Goal: Task Accomplishment & Management: Complete application form

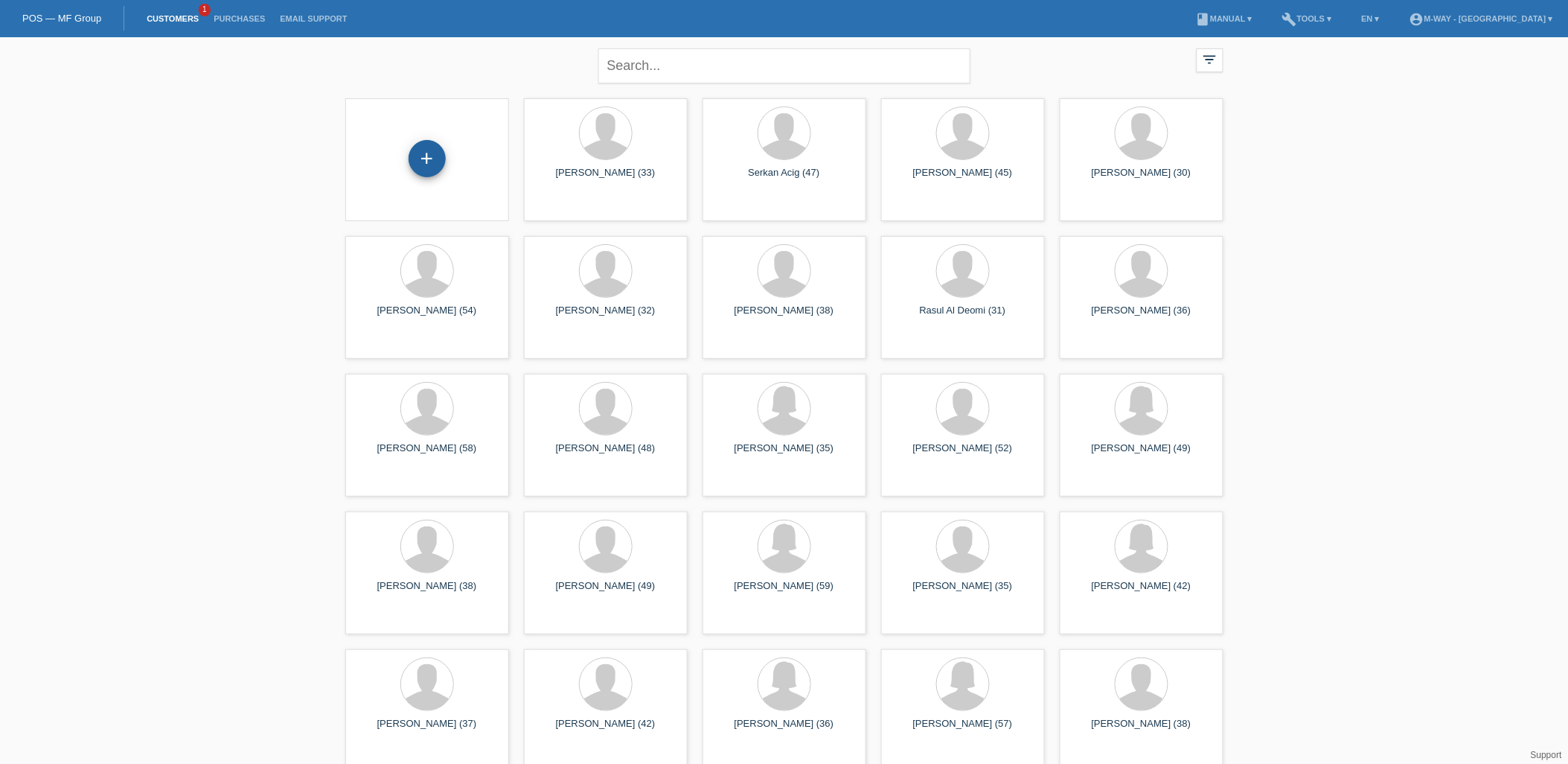
click at [422, 159] on div "+" at bounding box center [427, 158] width 37 height 37
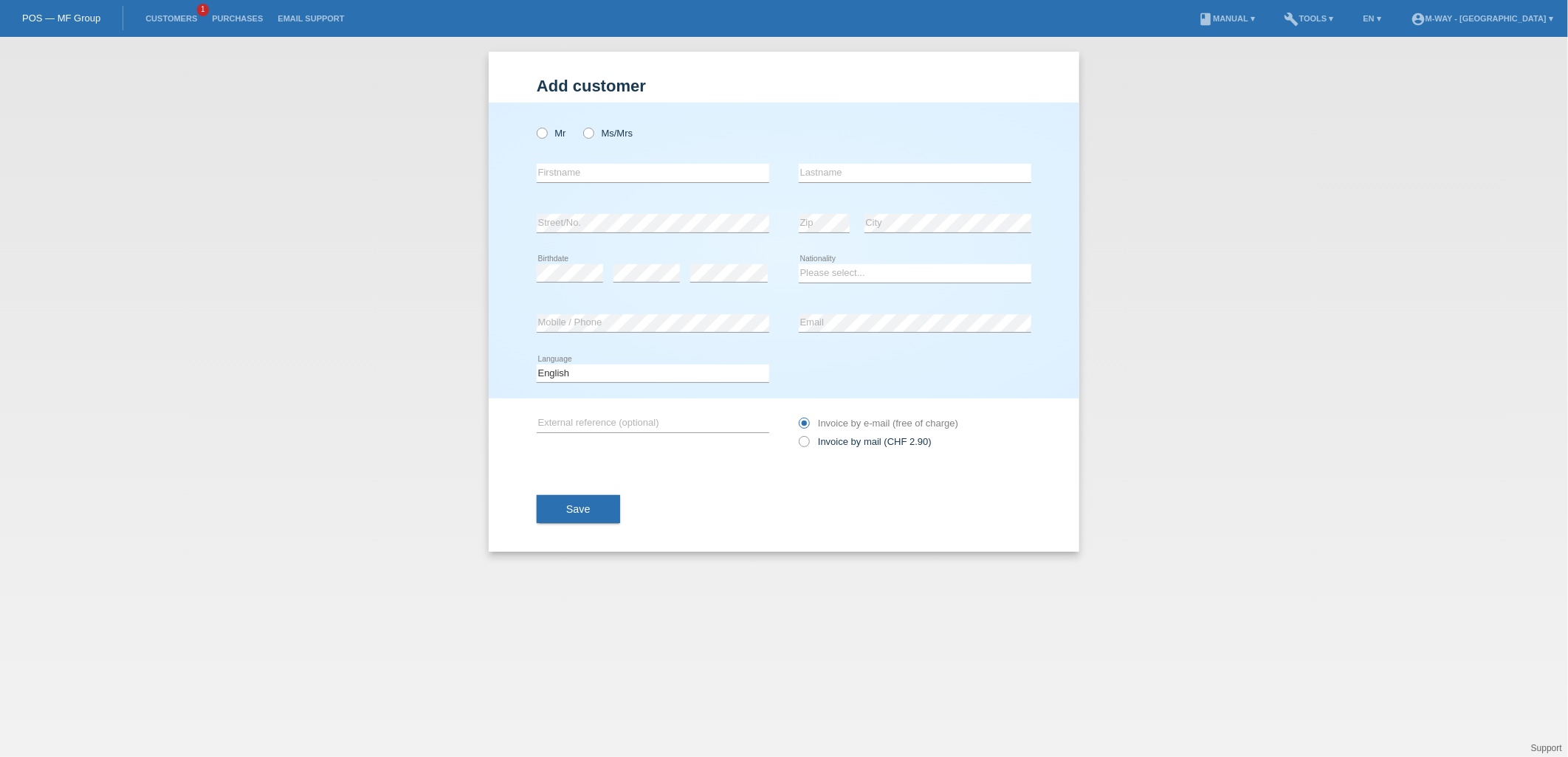
click at [580, 130] on div "Mr Ms/Mrs" at bounding box center [653, 132] width 232 height 30
click at [584, 129] on label "Ms/Mrs" at bounding box center [608, 132] width 49 height 11
click at [584, 129] on input "Ms/Mrs" at bounding box center [588, 132] width 9 height 9
radio input "true"
click at [603, 180] on input "text" at bounding box center [653, 172] width 232 height 18
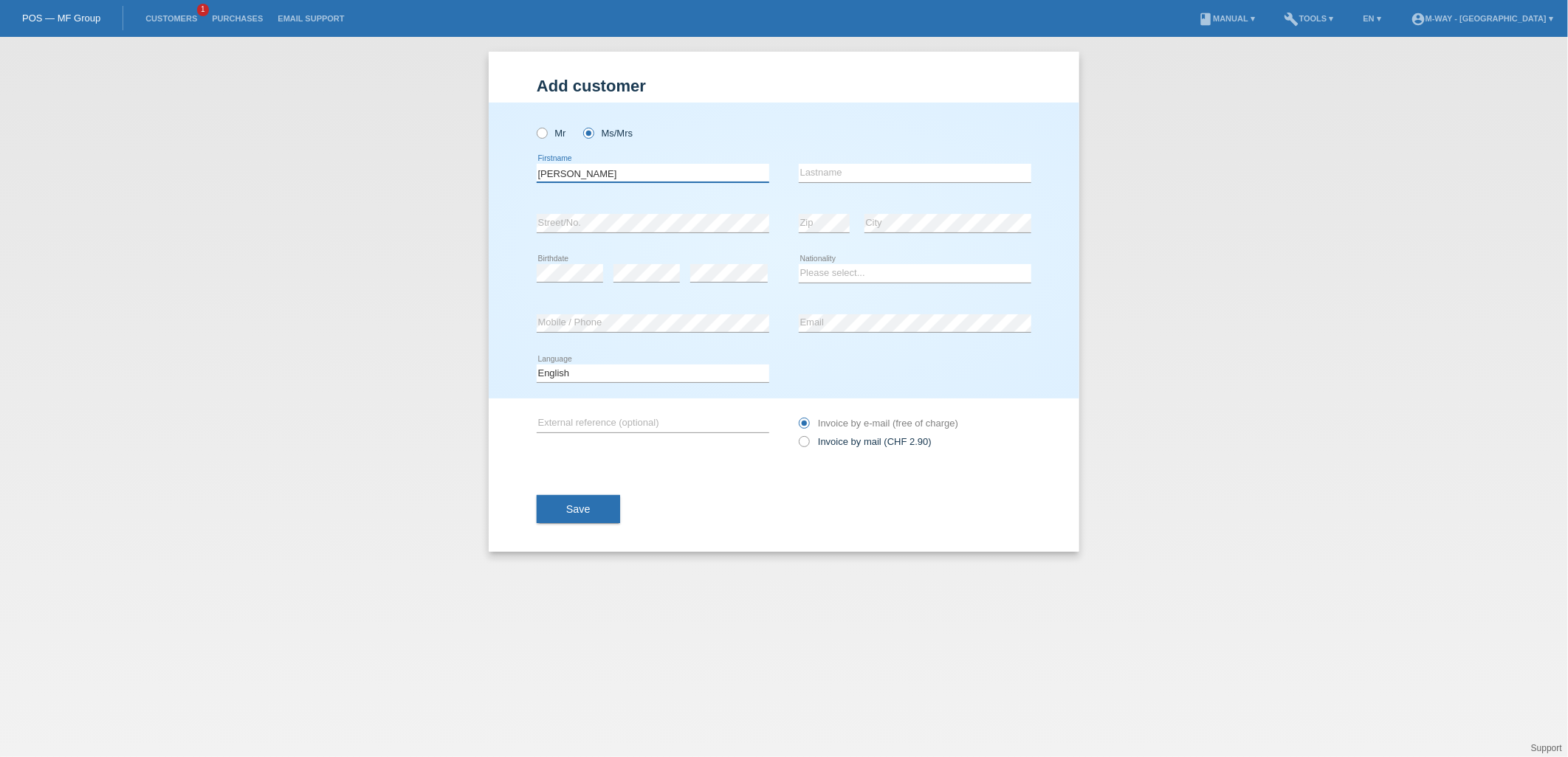
type input "[PERSON_NAME]"
click at [832, 177] on input "text" at bounding box center [915, 172] width 232 height 18
type input "[PERSON_NAME]"
click at [849, 264] on select "Please select... Switzerland Austria Germany Liechtenstein ------------ Afghani…" at bounding box center [915, 273] width 232 height 18
select select "IT"
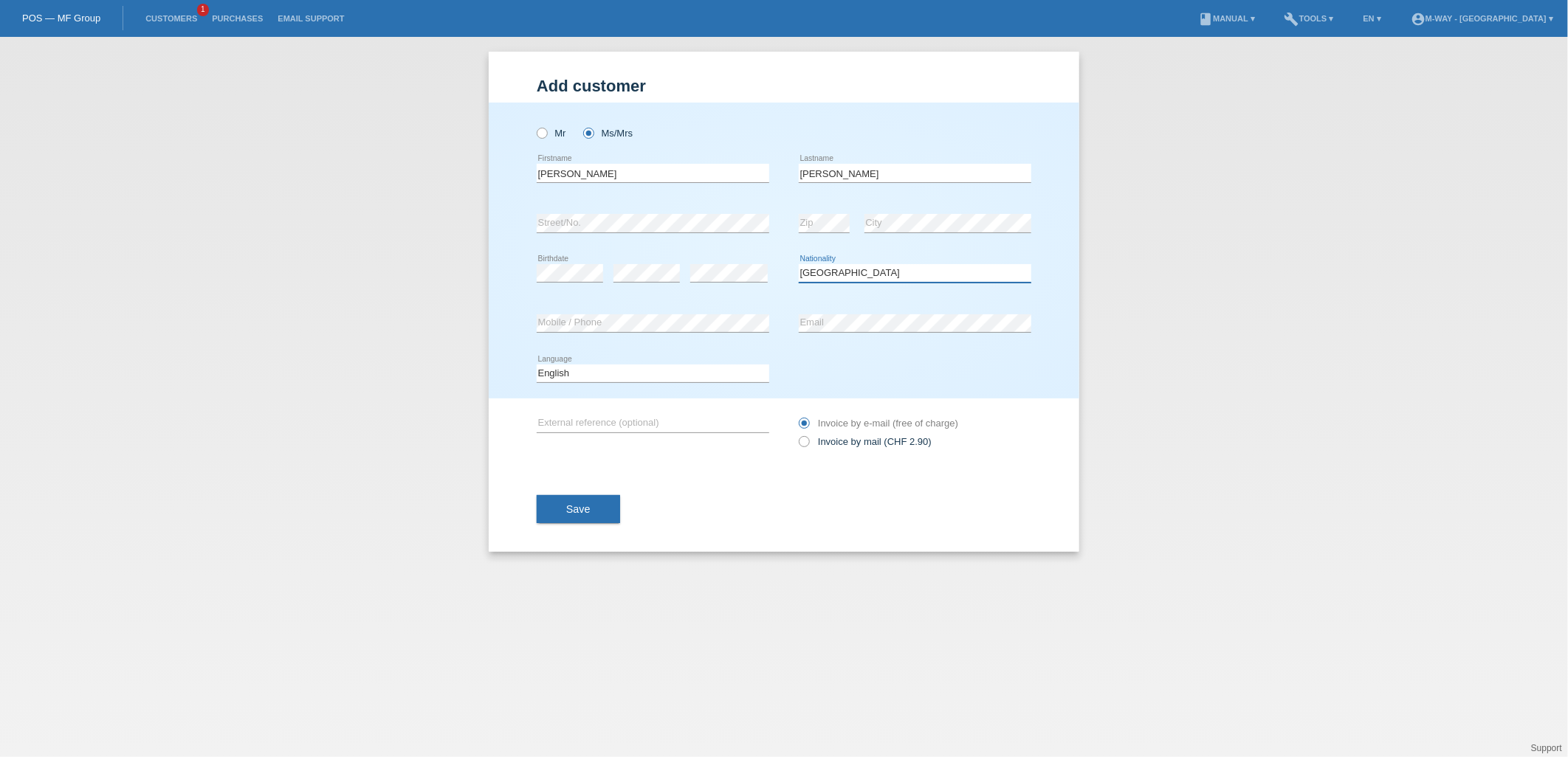
click at [799, 264] on select "Please select... Switzerland Austria Germany Liechtenstein ------------ Afghani…" at bounding box center [915, 273] width 232 height 18
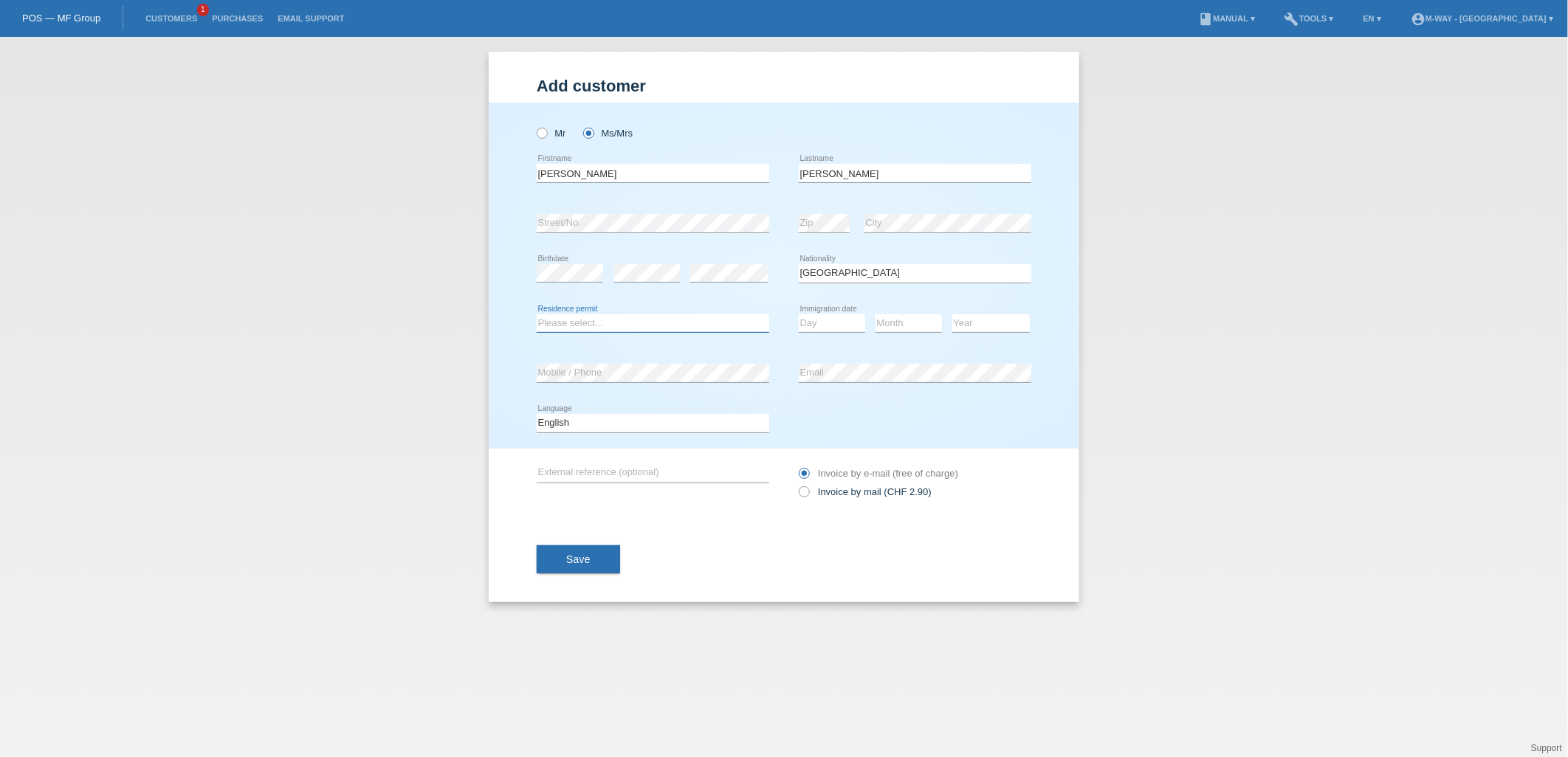
click at [570, 320] on select "Please select... C B B - Refugee status Other" at bounding box center [653, 323] width 232 height 18
select select "C"
click at [537, 314] on select "Please select... C B B - Refugee status Other" at bounding box center [653, 323] width 232 height 18
click at [829, 317] on select "Day 01 02 03 04 05 06 07 08 09 10 11" at bounding box center [831, 323] width 66 height 18
select select "07"
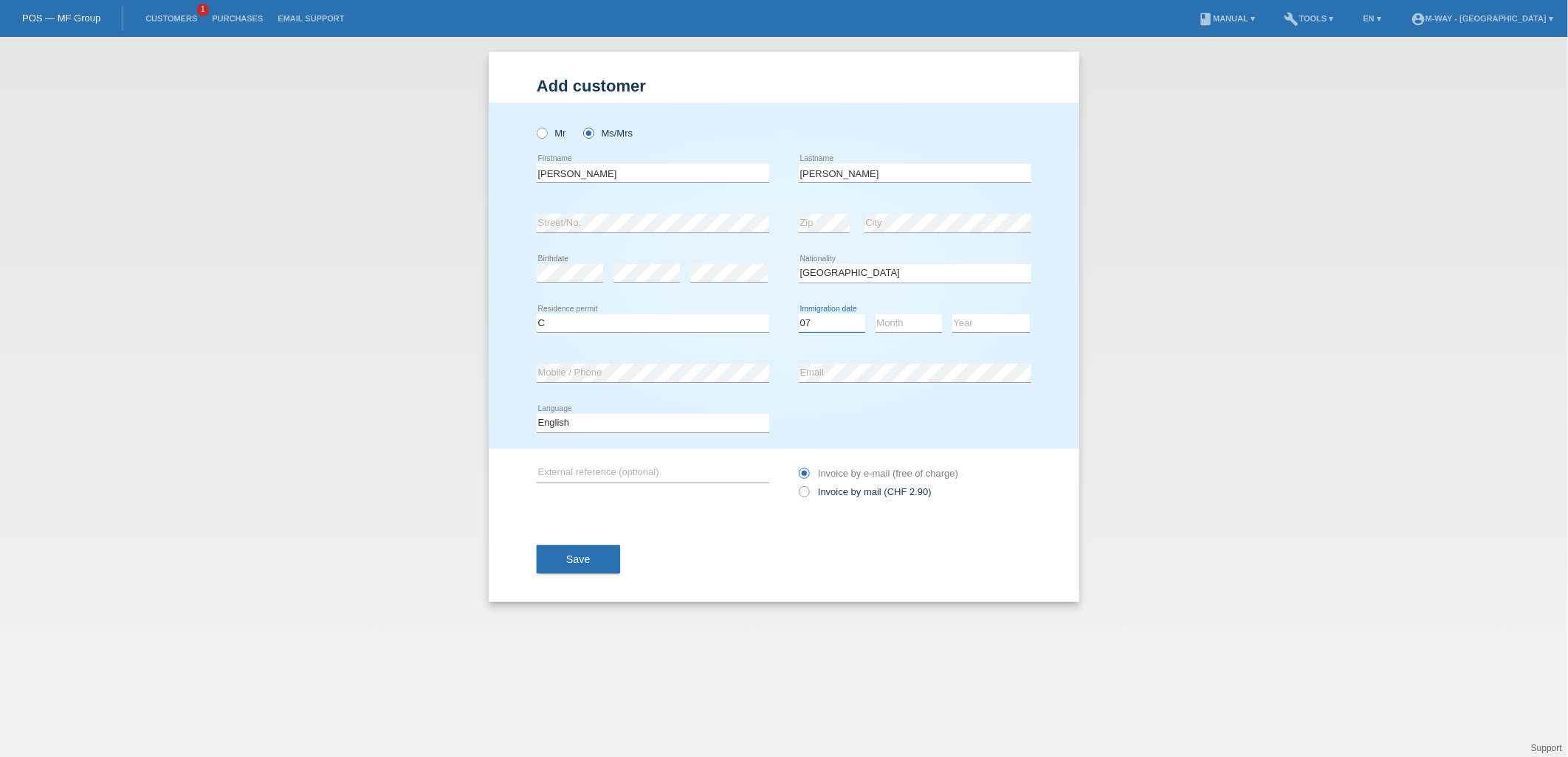
click at [799, 314] on select "Day 01 02 03 04 05 06 07 08 09 10 11" at bounding box center [831, 323] width 66 height 18
click at [896, 319] on select "Month 01 02 03 04 05 06 07 08 09 10 11" at bounding box center [908, 323] width 66 height 18
click at [989, 319] on select "Year 2025 2024 2023 2022 2021 2020 2019 2018 2017 2016 2015 2014 2013 2012 2011…" at bounding box center [991, 323] width 77 height 18
select select "1999"
click at [953, 314] on select "Year 2025 2024 2023 2022 2021 2020 2019 2018 2017 2016 2015 2014 2013 2012 2011…" at bounding box center [991, 323] width 77 height 18
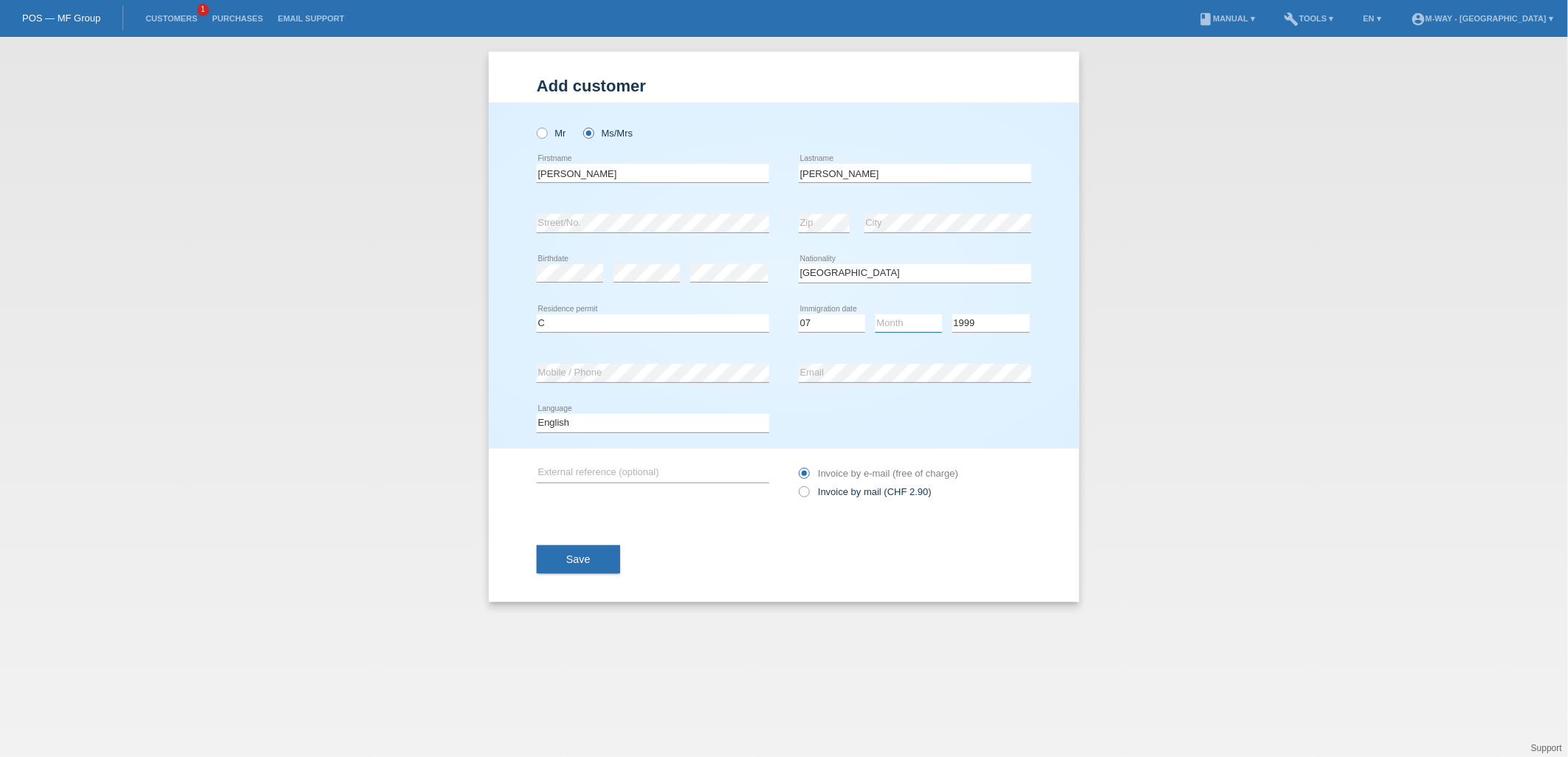
click at [883, 319] on select "Month 01 02 03 04 05 06 07 08 09 10 11" at bounding box center [908, 323] width 66 height 18
select select "07"
click at [875, 314] on select "Month 01 02 03 04 05 06 07 08 09 10 11" at bounding box center [908, 323] width 66 height 18
click at [576, 422] on select "Deutsch Français Italiano English" at bounding box center [653, 422] width 232 height 18
select select "it"
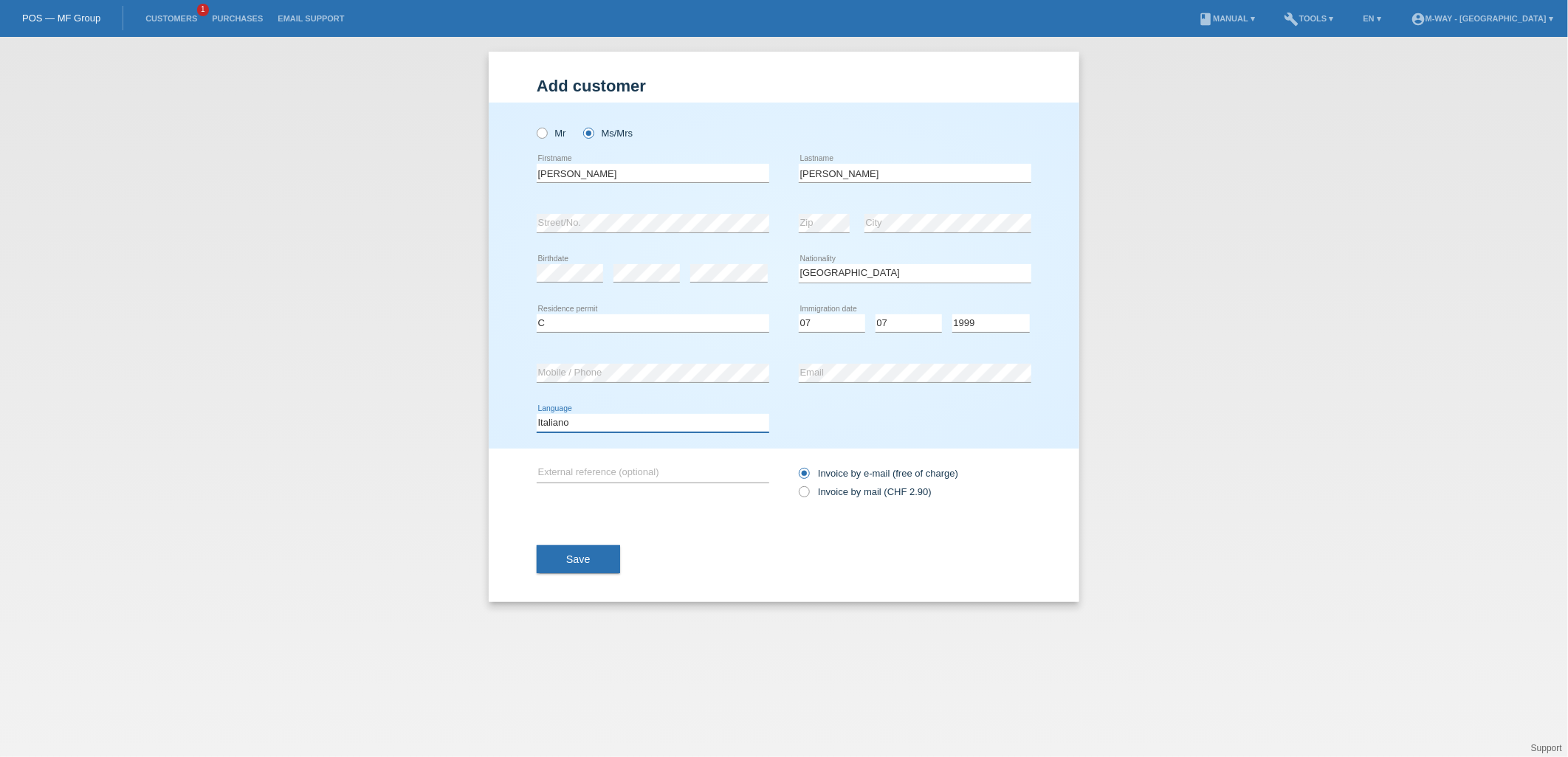
click at [537, 414] on select "Deutsch Français Italiano English" at bounding box center [653, 422] width 232 height 18
click at [582, 562] on span "Save" at bounding box center [578, 559] width 24 height 12
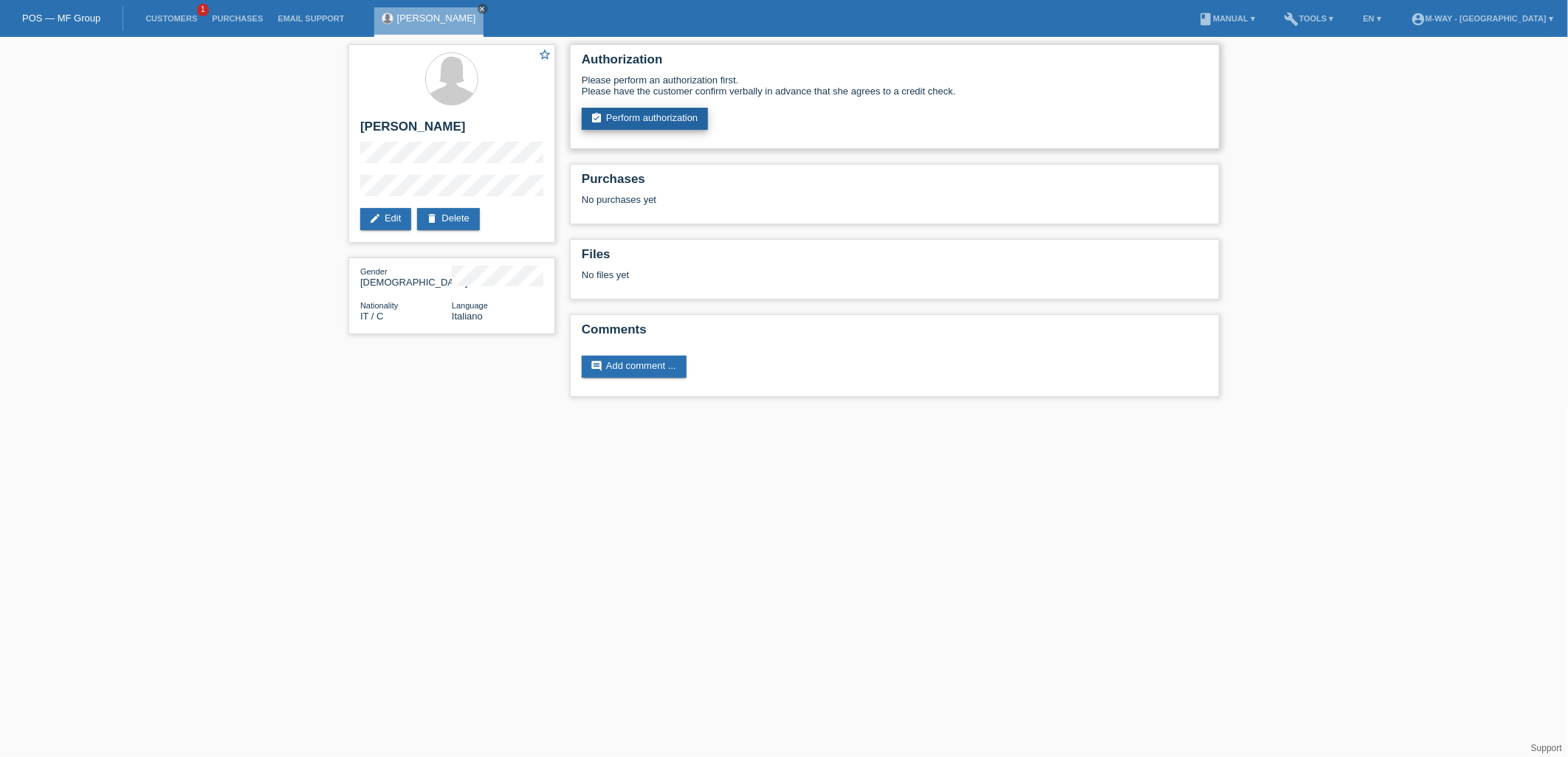
click at [655, 118] on link "assignment_turned_in Perform authorization" at bounding box center [645, 119] width 127 height 22
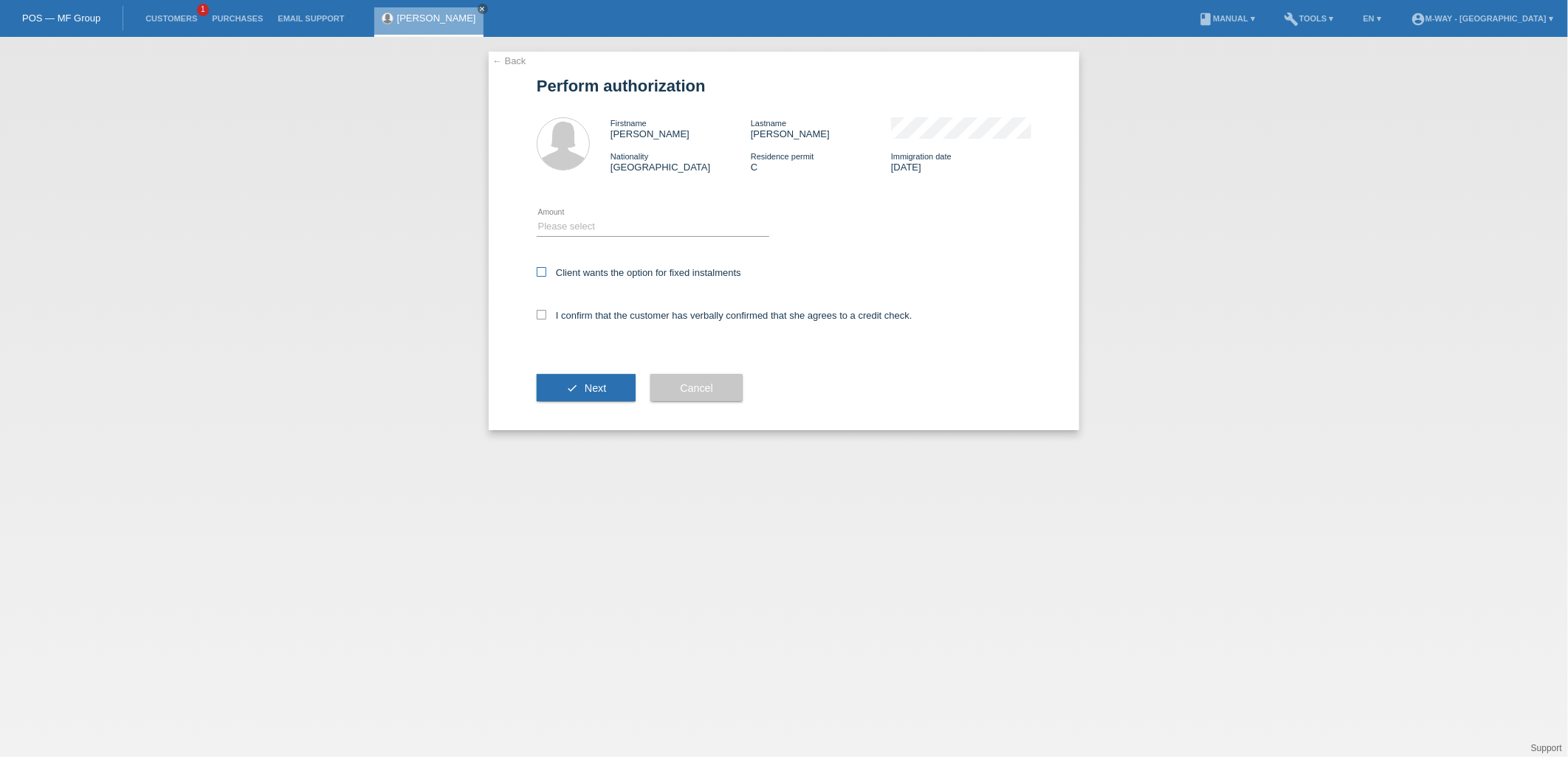
click at [540, 272] on icon at bounding box center [541, 272] width 9 height 9
click at [540, 272] on input "Client wants the option for fixed instalments" at bounding box center [541, 272] width 9 height 9
checkbox input "true"
click at [541, 313] on icon at bounding box center [541, 314] width 9 height 9
click at [541, 313] on input "I confirm that the customer has verbally confirmed that she agrees to a credit …" at bounding box center [541, 314] width 9 height 9
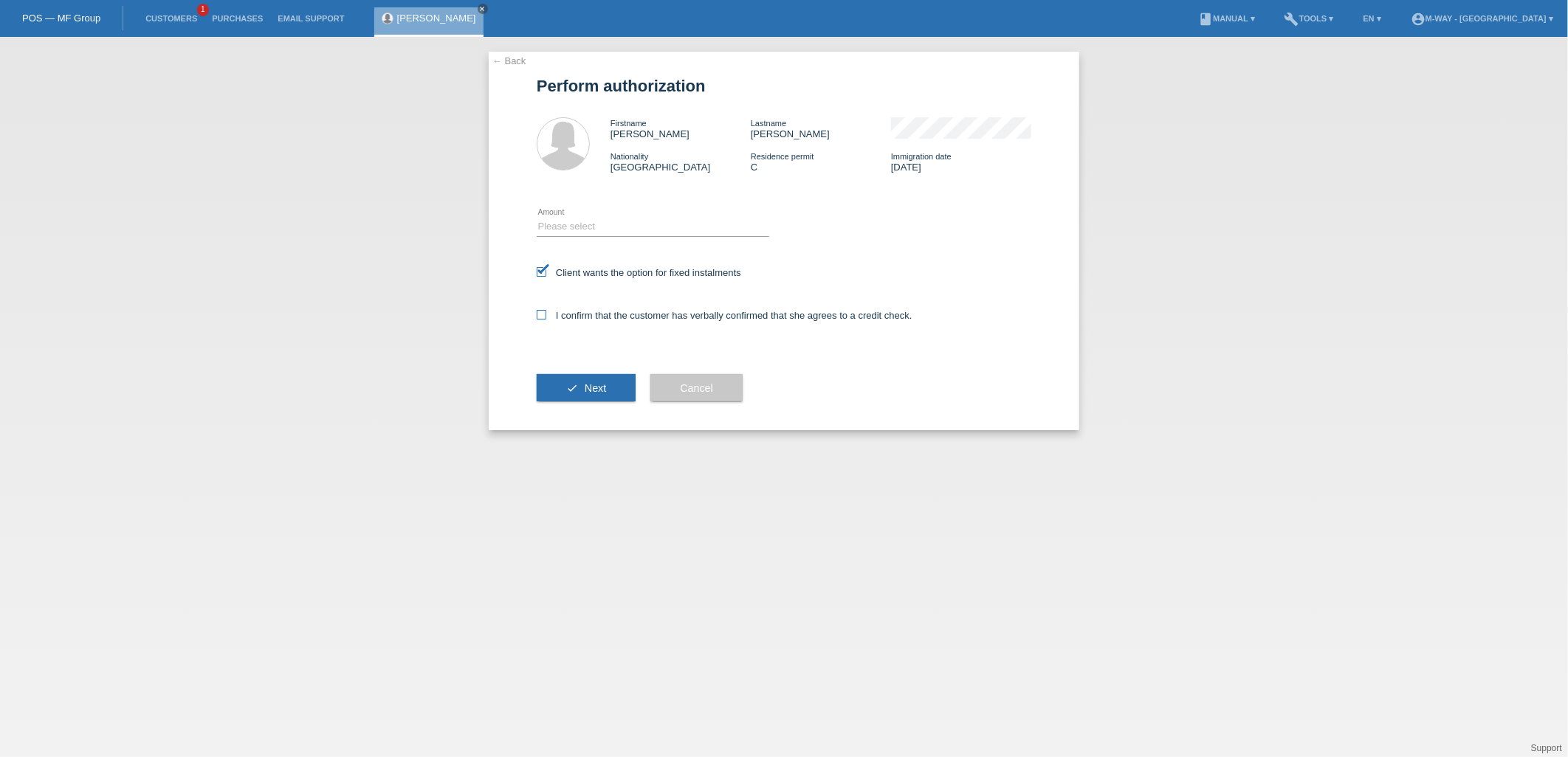
checkbox input "true"
click at [598, 391] on span "Next" at bounding box center [595, 388] width 22 height 12
click at [600, 227] on select "Please select CHF 1.00 - CHF 499.00 CHF 500.00 - CHF 1'999.00 CHF 2'000.00 - CH…" at bounding box center [653, 226] width 232 height 18
select select "3"
click at [537, 218] on select "Please select CHF 1.00 - CHF 499.00 CHF 500.00 - CHF 1'999.00 CHF 2'000.00 - CH…" at bounding box center [653, 226] width 232 height 18
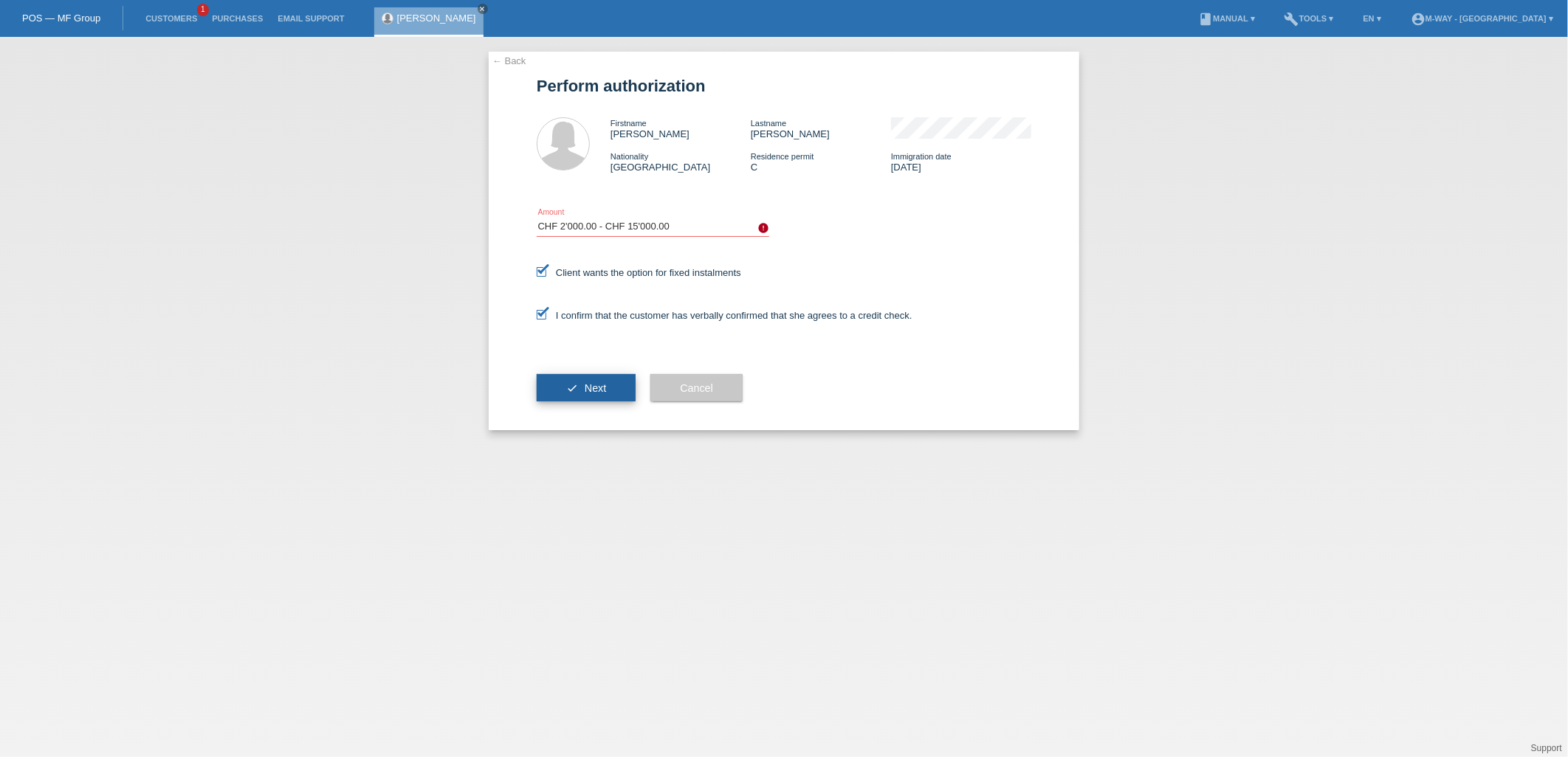
click at [595, 385] on span "Next" at bounding box center [595, 388] width 22 height 12
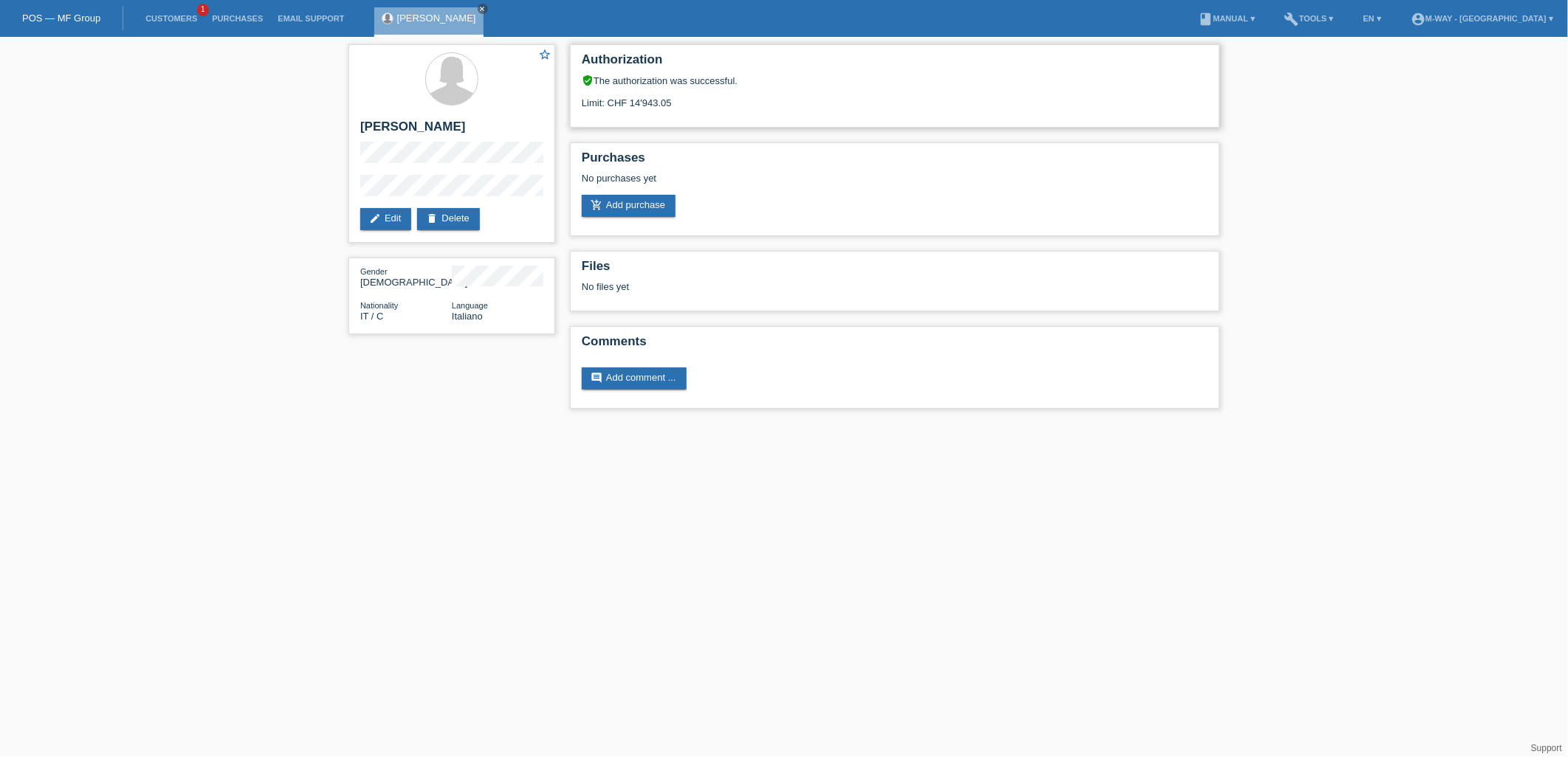
click at [627, 101] on div "Limit: CHF 14'943.05" at bounding box center [894, 97] width 626 height 22
drag, startPoint x: 630, startPoint y: 102, endPoint x: 695, endPoint y: 107, distance: 65.2
click at [695, 107] on div "Authorization verified_user The authorization was successful. Limit: CHF 14'943…" at bounding box center [894, 85] width 650 height 83
click at [734, 175] on div "No purchases yet" at bounding box center [894, 184] width 626 height 22
click at [388, 215] on link "edit Edit" at bounding box center [386, 219] width 51 height 22
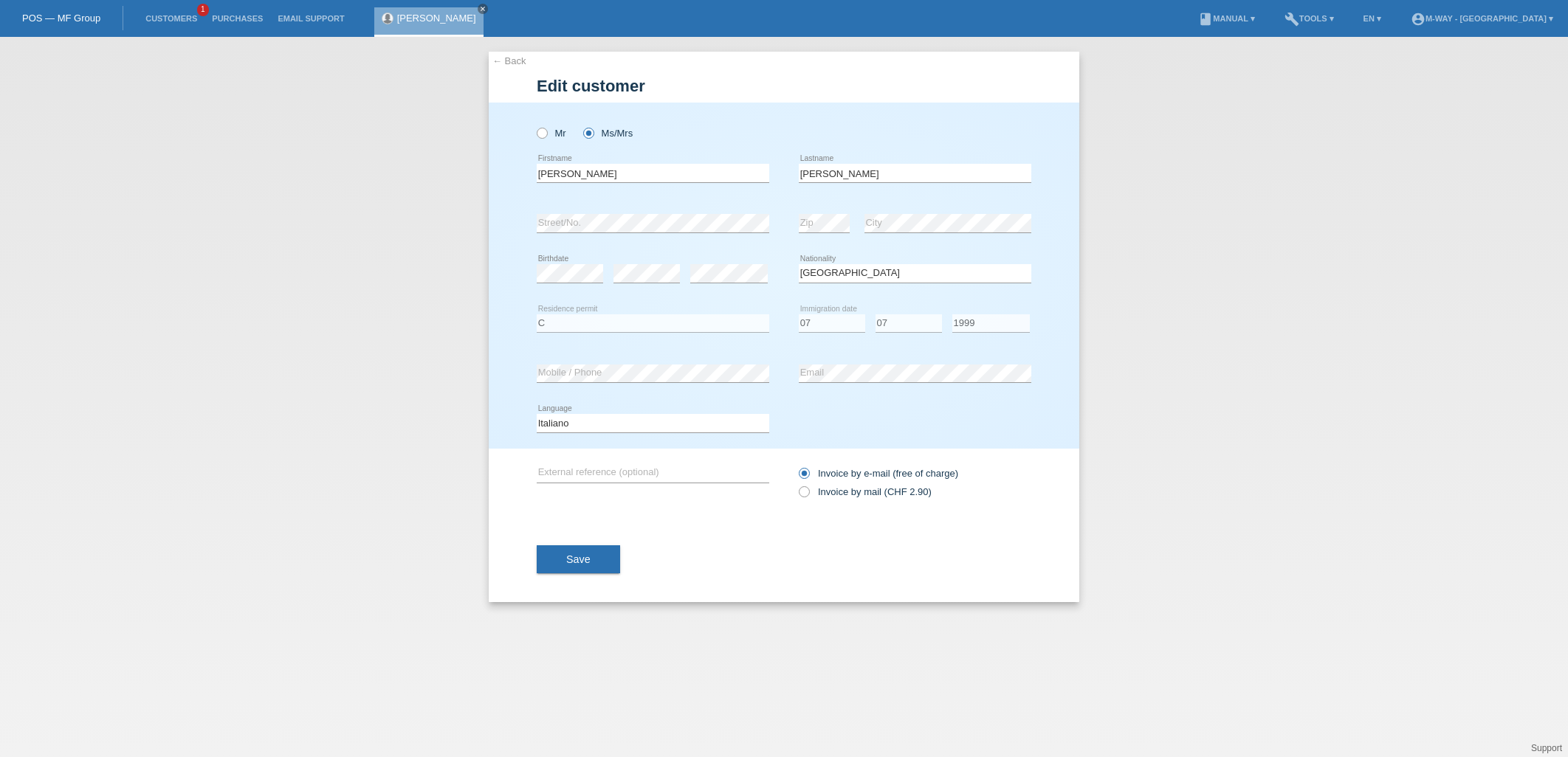
select select "IT"
select select "C"
select select "07"
select select "1999"
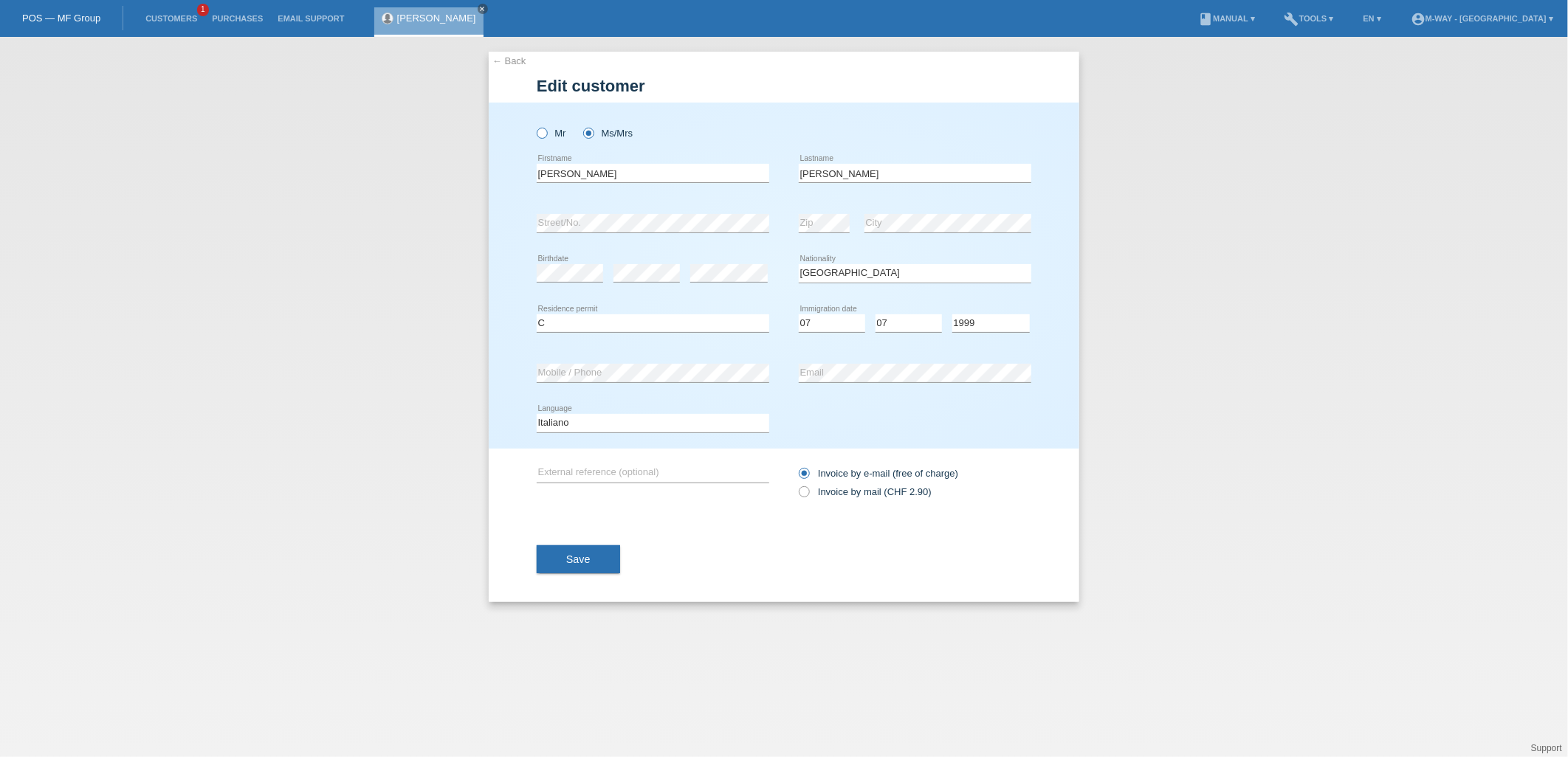
click at [534, 126] on icon at bounding box center [534, 126] width 0 height 0
click at [540, 133] on input "Mr" at bounding box center [541, 132] width 9 height 9
radio input "true"
click at [587, 557] on span "Save" at bounding box center [578, 559] width 24 height 12
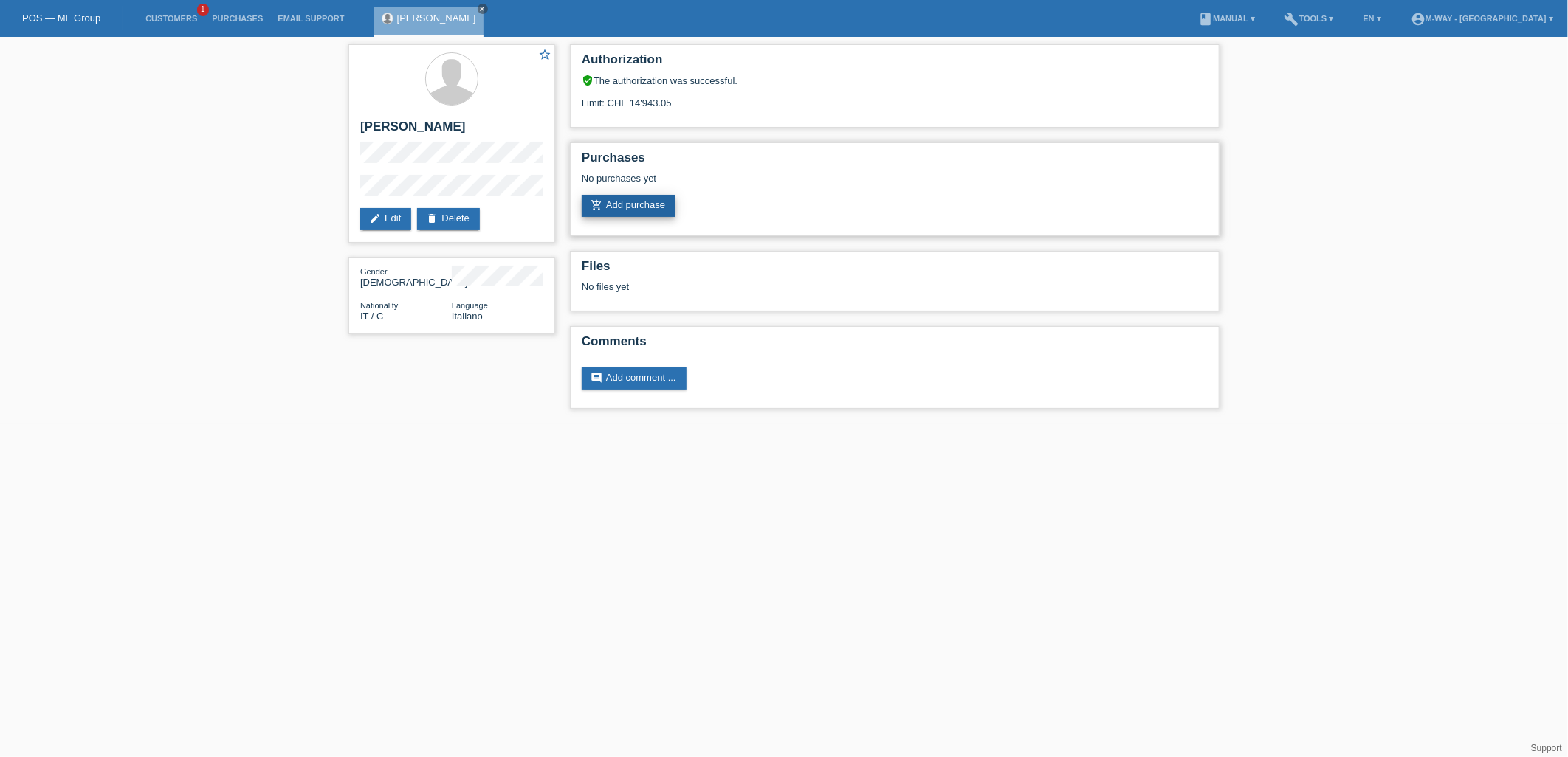
click at [619, 210] on link "add_shopping_cart Add purchase" at bounding box center [628, 206] width 94 height 22
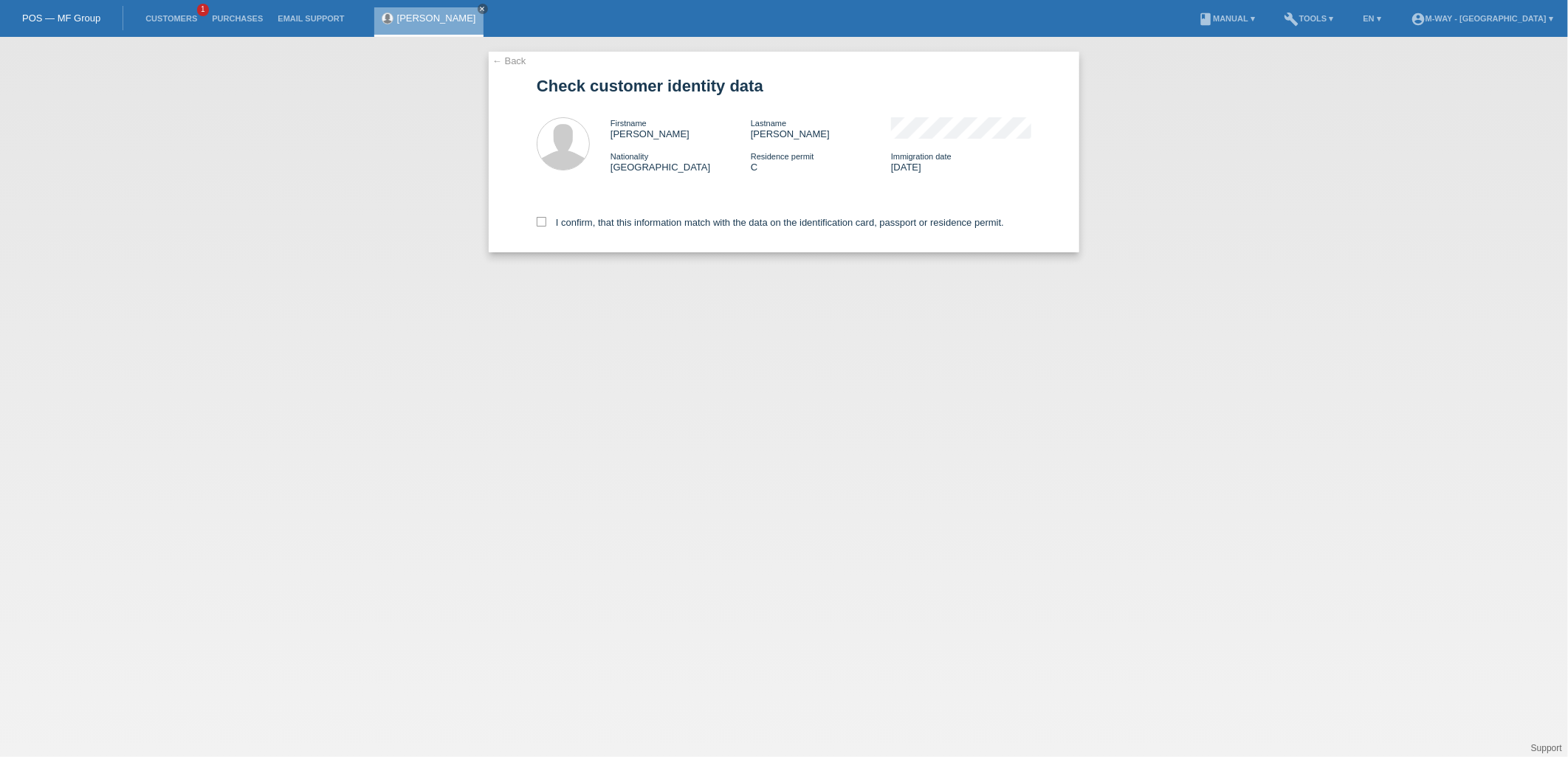
click at [515, 61] on link "← Back" at bounding box center [509, 60] width 34 height 11
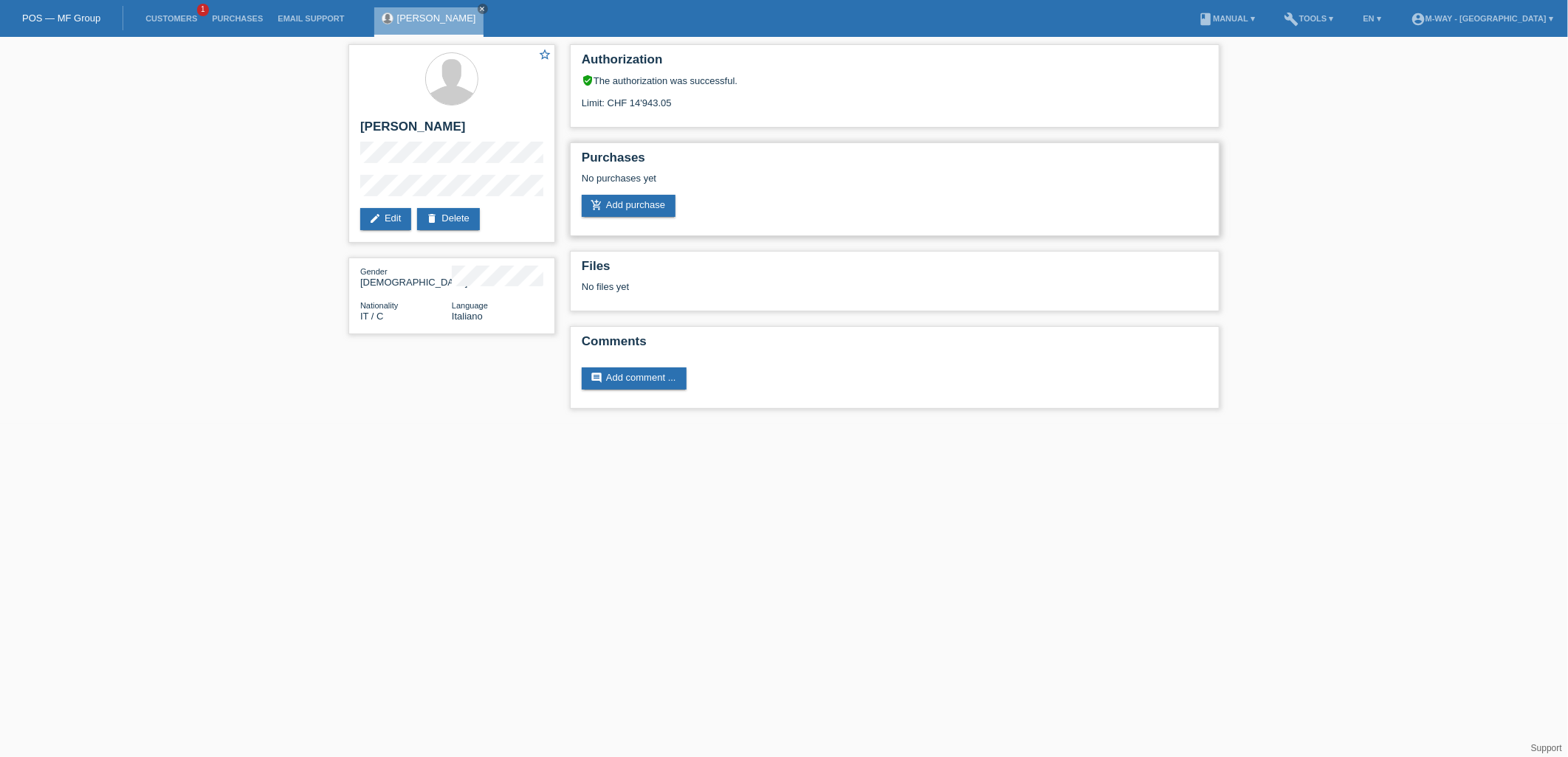
click at [811, 205] on div "add_shopping_cart Add purchase" at bounding box center [894, 206] width 626 height 22
